Goal: Navigation & Orientation: Find specific page/section

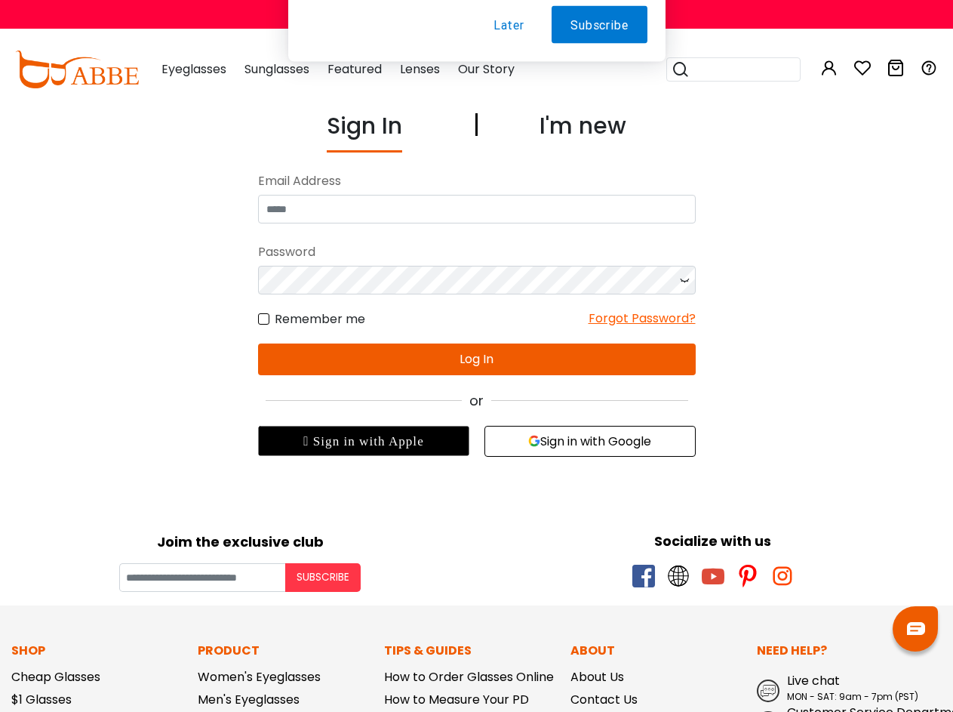
click at [476, 410] on div "or" at bounding box center [477, 400] width 438 height 20
click at [627, 500] on body "Eyeglasses Thanks for your subscription Please use coupon code " NEWCOMER " to …" at bounding box center [476, 631] width 953 height 1044
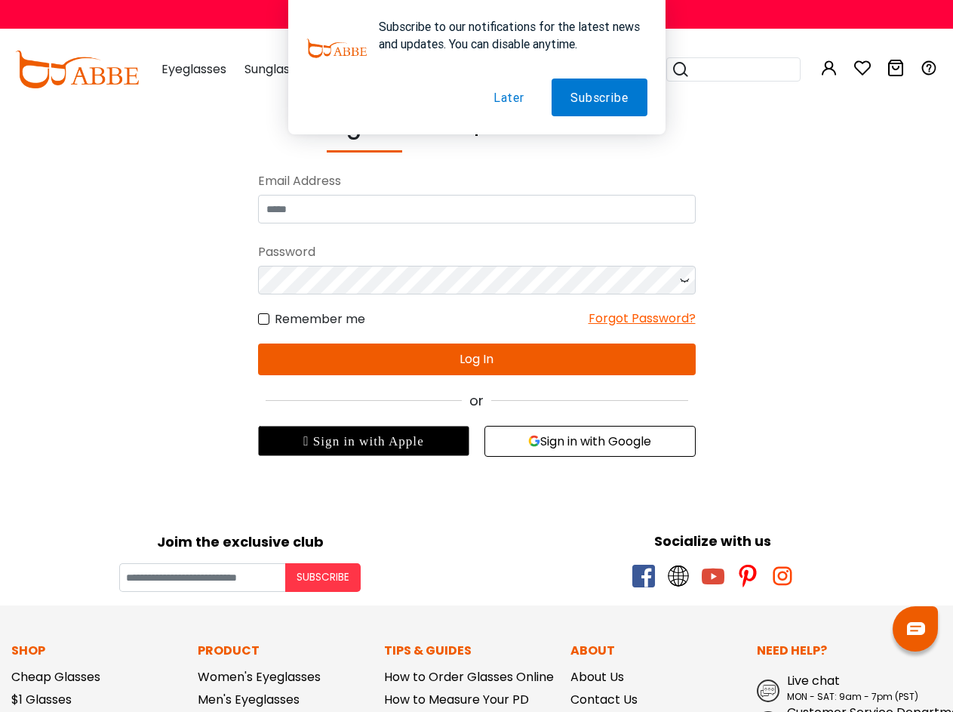
click at [364, 441] on div " Sign in with Apple" at bounding box center [363, 441] width 211 height 30
click at [590, 441] on button "Sign in with Google" at bounding box center [590, 441] width 211 height 31
click at [323, 578] on button "Subscribe" at bounding box center [322, 577] width 75 height 29
click at [916, 629] on img at bounding box center [916, 628] width 18 height 13
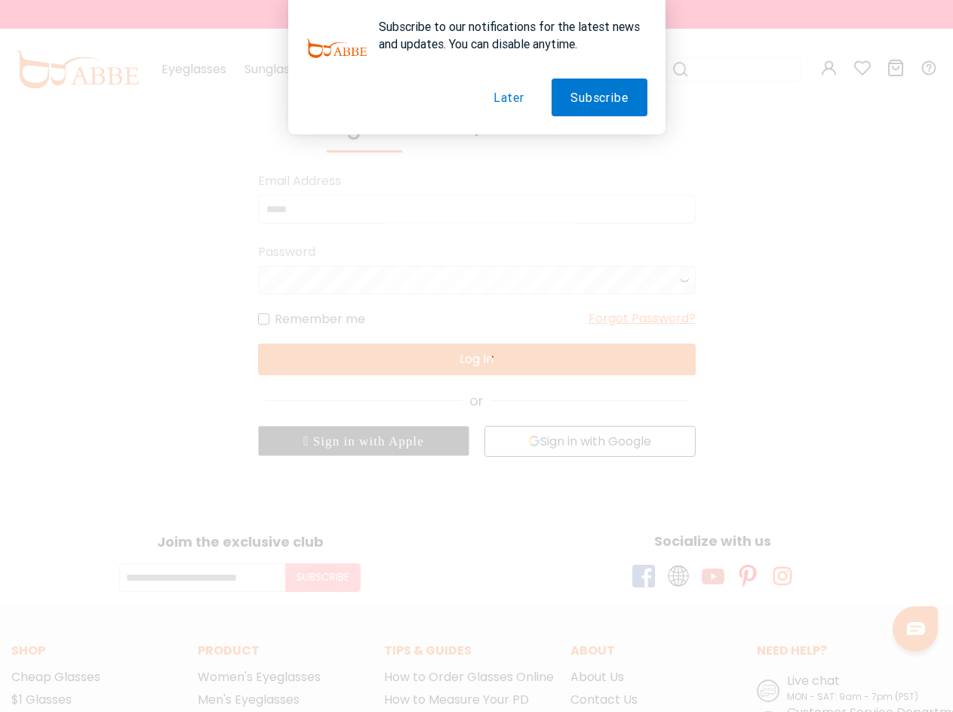
click at [600, 97] on button "Subscribe" at bounding box center [599, 98] width 95 height 38
